Goal: Find contact information: Find contact information

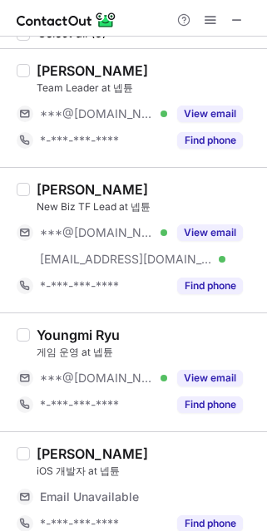
scroll to position [21, 0]
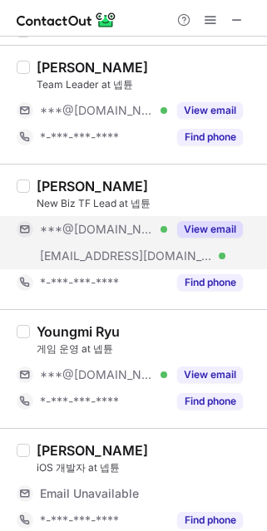
click at [209, 240] on div "View email" at bounding box center [205, 229] width 76 height 27
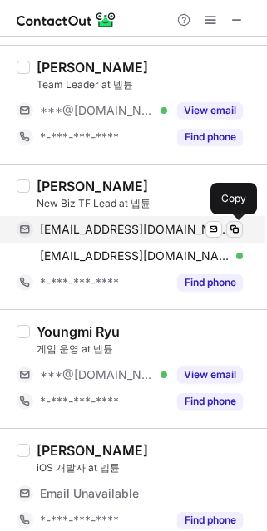
click at [230, 230] on span at bounding box center [233, 229] width 13 height 13
